Goal: Learn about a topic

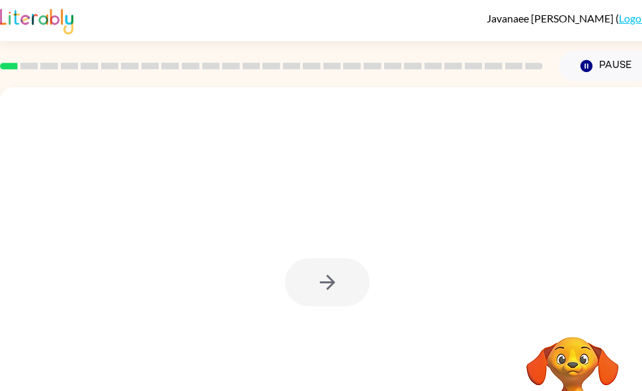
click at [329, 286] on div at bounding box center [327, 283] width 85 height 48
click at [329, 283] on div at bounding box center [327, 283] width 85 height 48
click at [330, 280] on div at bounding box center [327, 283] width 85 height 48
click at [569, 387] on video "Your browser must support playing .mp4 files to use Literably. Please try using…" at bounding box center [572, 383] width 132 height 132
click at [564, 363] on video "Your browser must support playing .mp4 files to use Literably. Please try using…" at bounding box center [572, 383] width 132 height 132
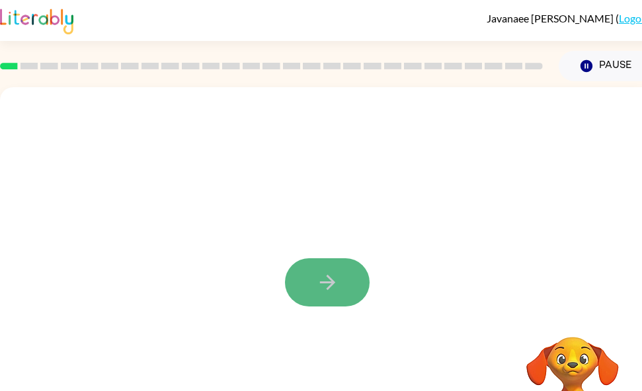
click at [348, 288] on button "button" at bounding box center [327, 283] width 85 height 48
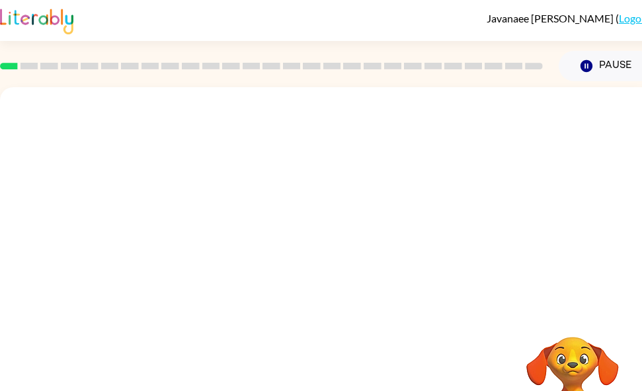
click at [581, 370] on video "Your browser must support playing .mp4 files to use Literably. Please try using…" at bounding box center [572, 383] width 132 height 132
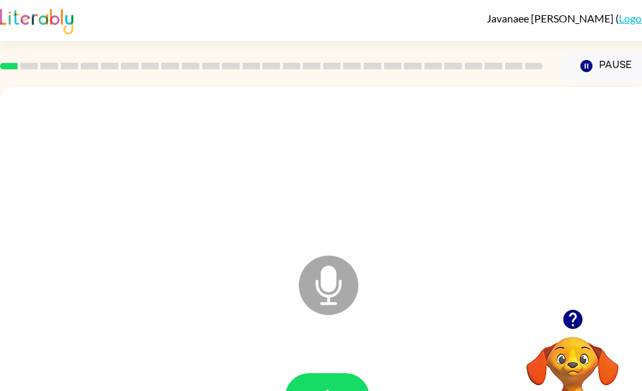
click at [358, 289] on icon at bounding box center [329, 286] width 60 height 60
click at [357, 289] on icon at bounding box center [329, 286] width 60 height 60
click at [325, 294] on icon at bounding box center [329, 286] width 60 height 60
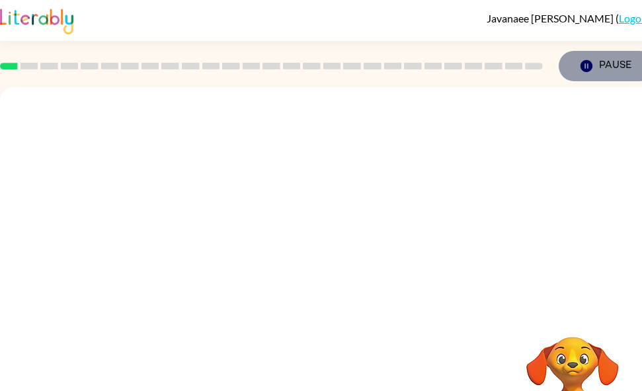
click at [583, 72] on icon "Pause" at bounding box center [586, 66] width 15 height 15
